Goal: Information Seeking & Learning: Compare options

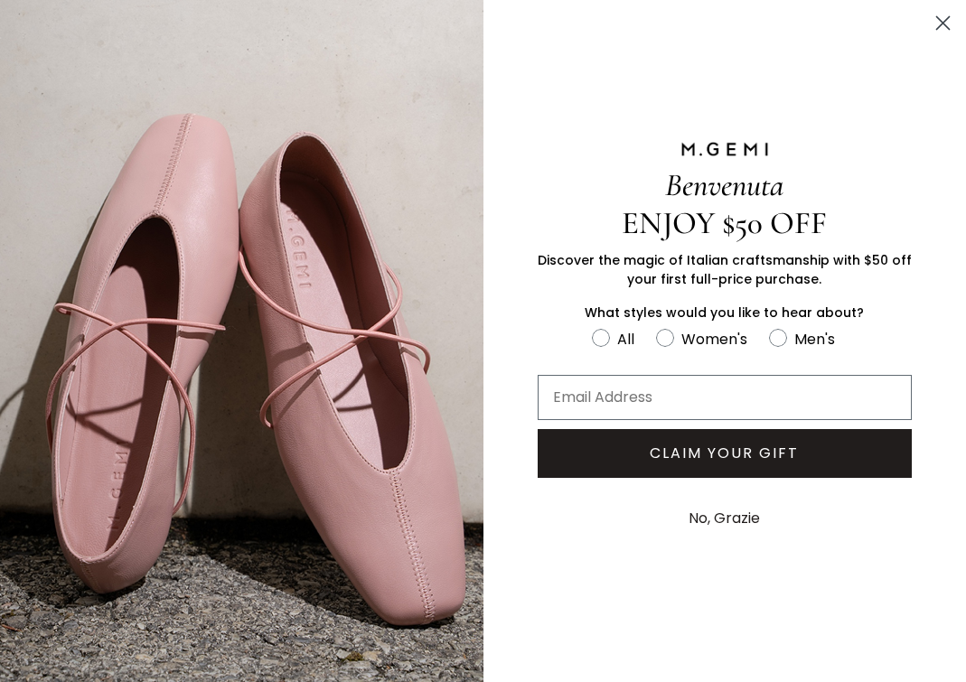
click at [945, 19] on icon "Close dialog" at bounding box center [943, 23] width 13 height 13
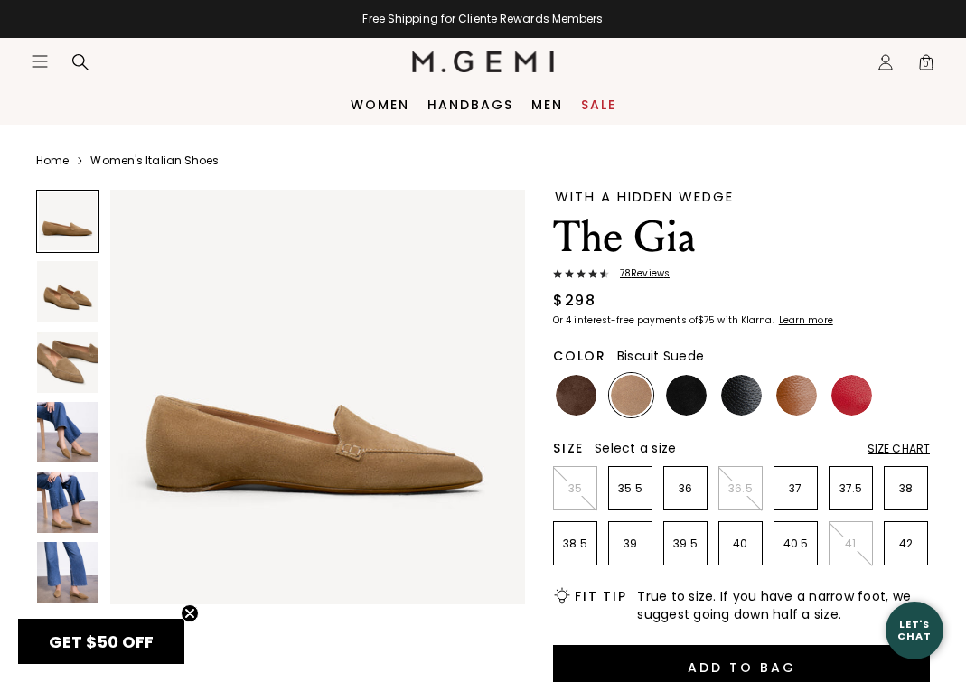
click at [689, 396] on img at bounding box center [686, 395] width 41 height 41
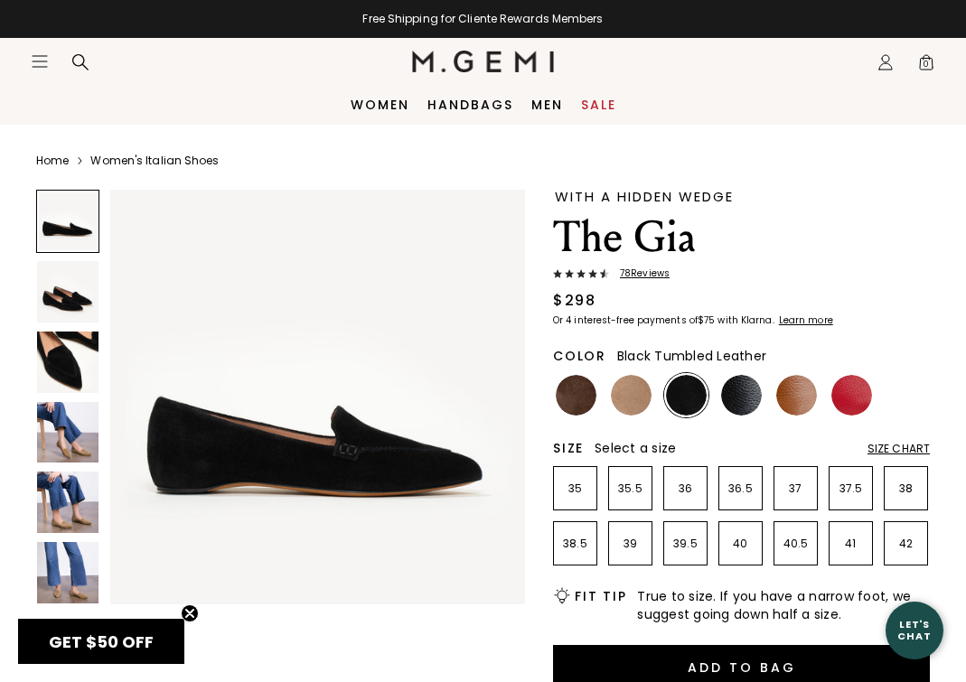
click at [743, 404] on img at bounding box center [741, 395] width 41 height 41
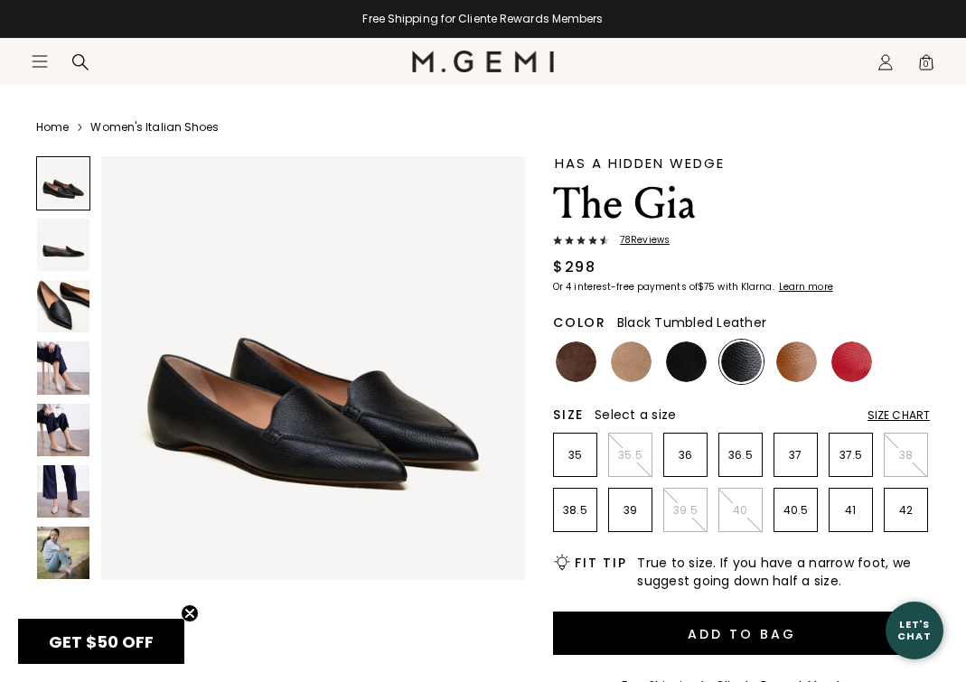
scroll to position [34, 0]
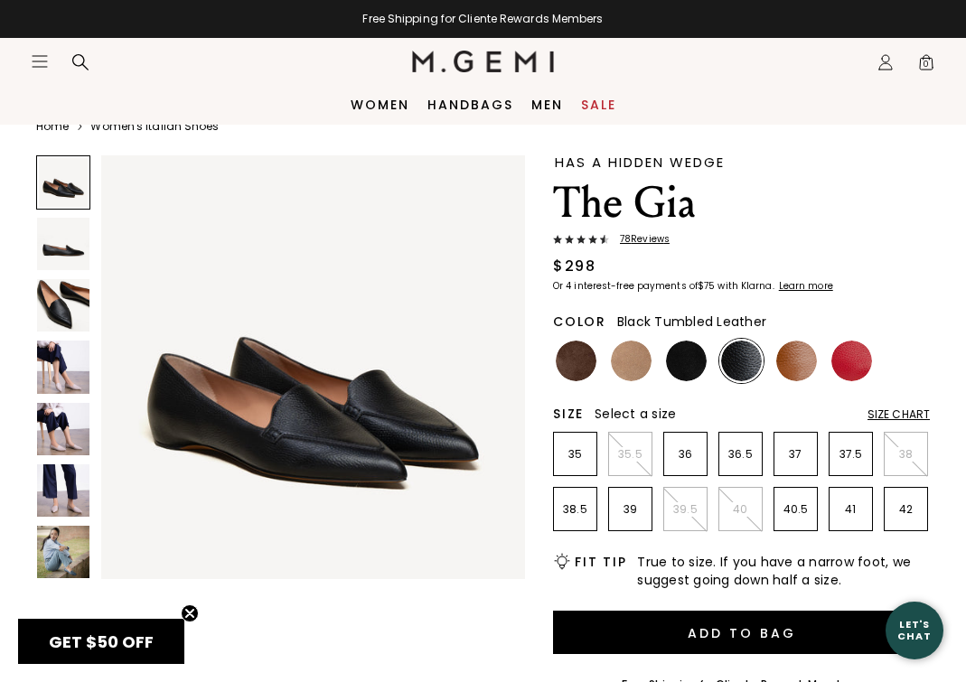
click at [72, 489] on img at bounding box center [63, 491] width 52 height 52
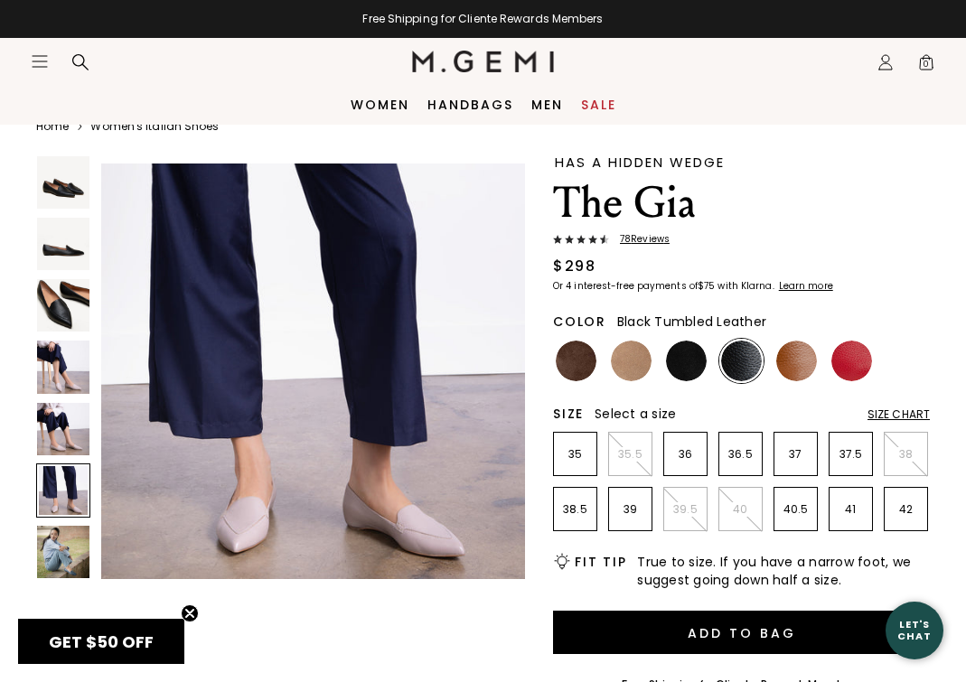
scroll to position [2209, 0]
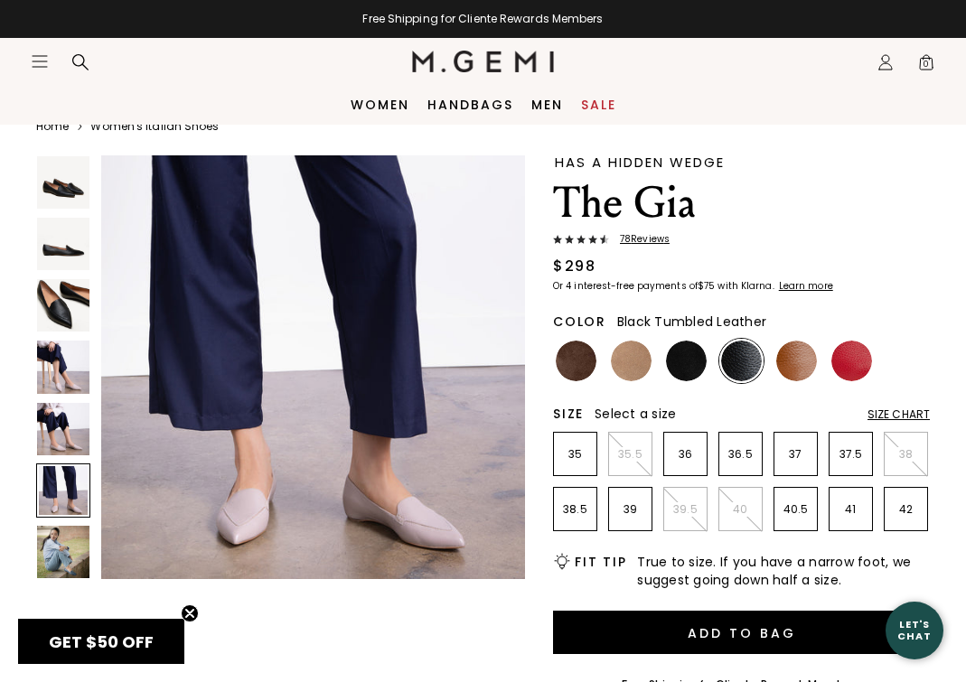
click at [62, 372] on img at bounding box center [63, 367] width 52 height 52
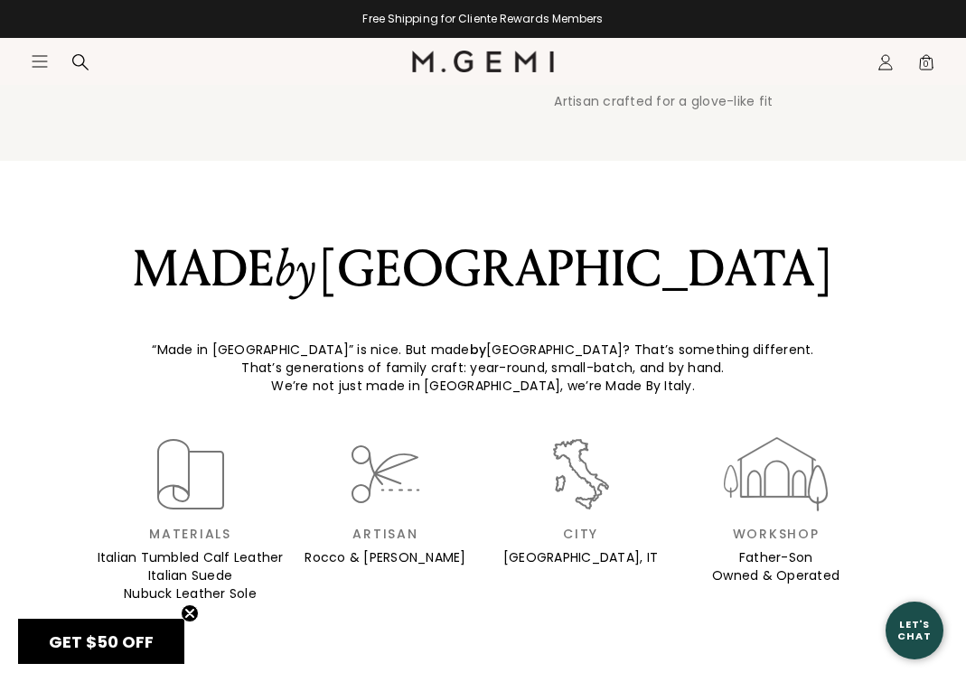
scroll to position [1545, 0]
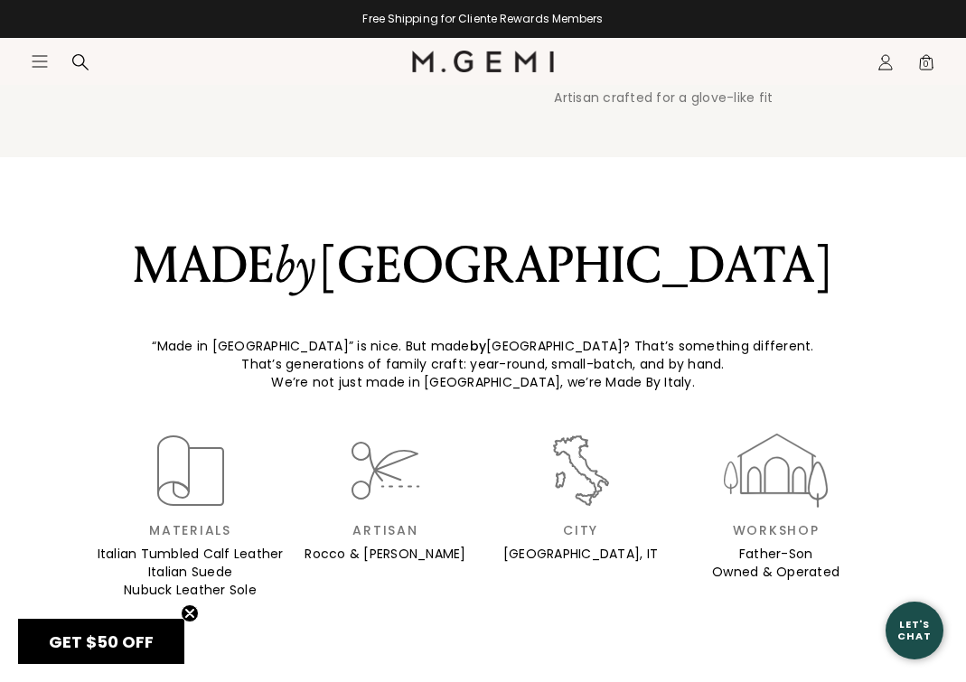
click at [530, 138] on div "1 2 3 Details Matter HIDDEN WEDGE A little lift means maximum comfort Hand-Stit…" at bounding box center [483, 465] width 966 height 1394
